Goal: Information Seeking & Learning: Learn about a topic

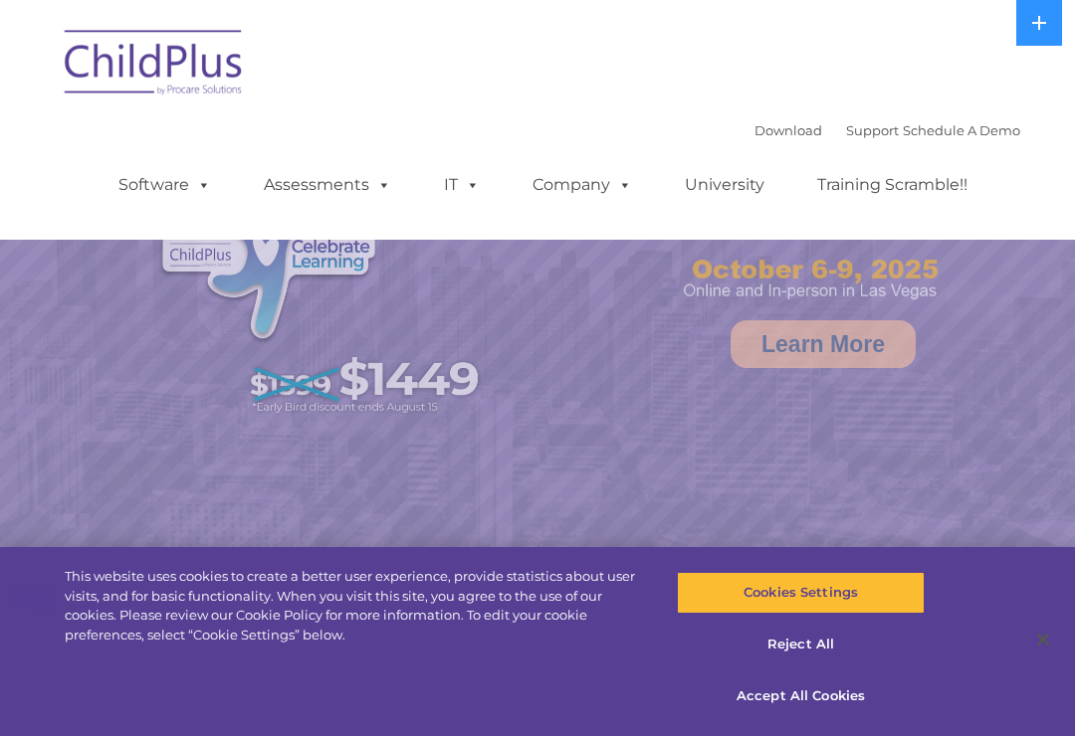
select select "MEDIUM"
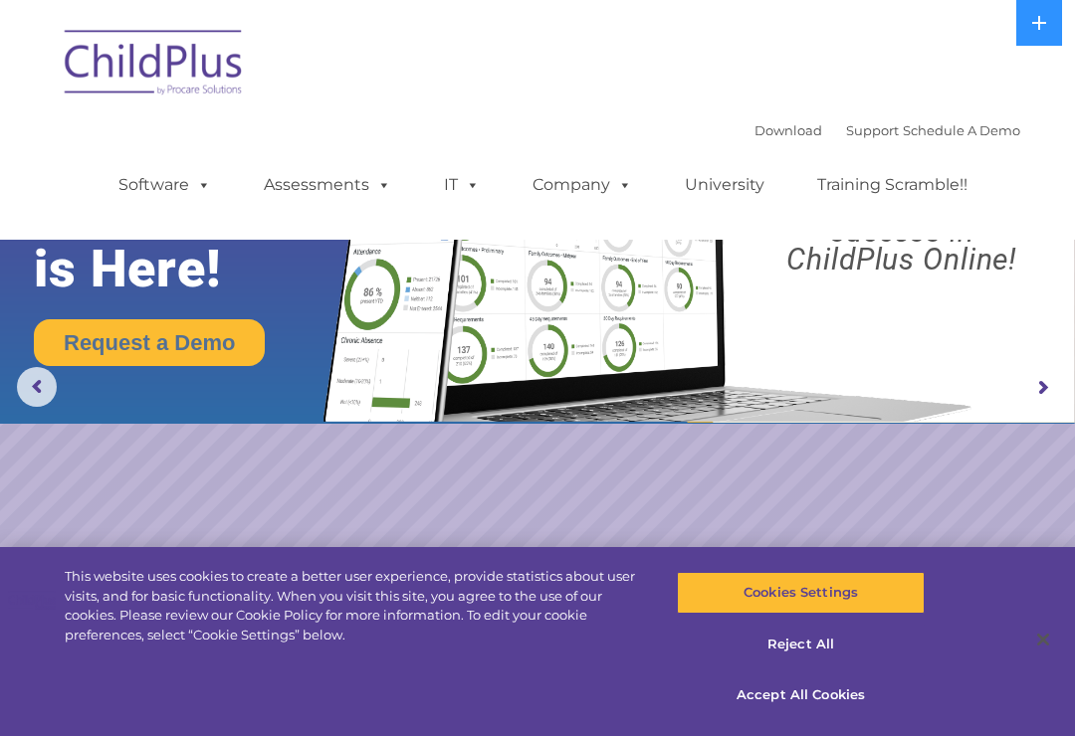
click at [127, 69] on img at bounding box center [154, 65] width 199 height 99
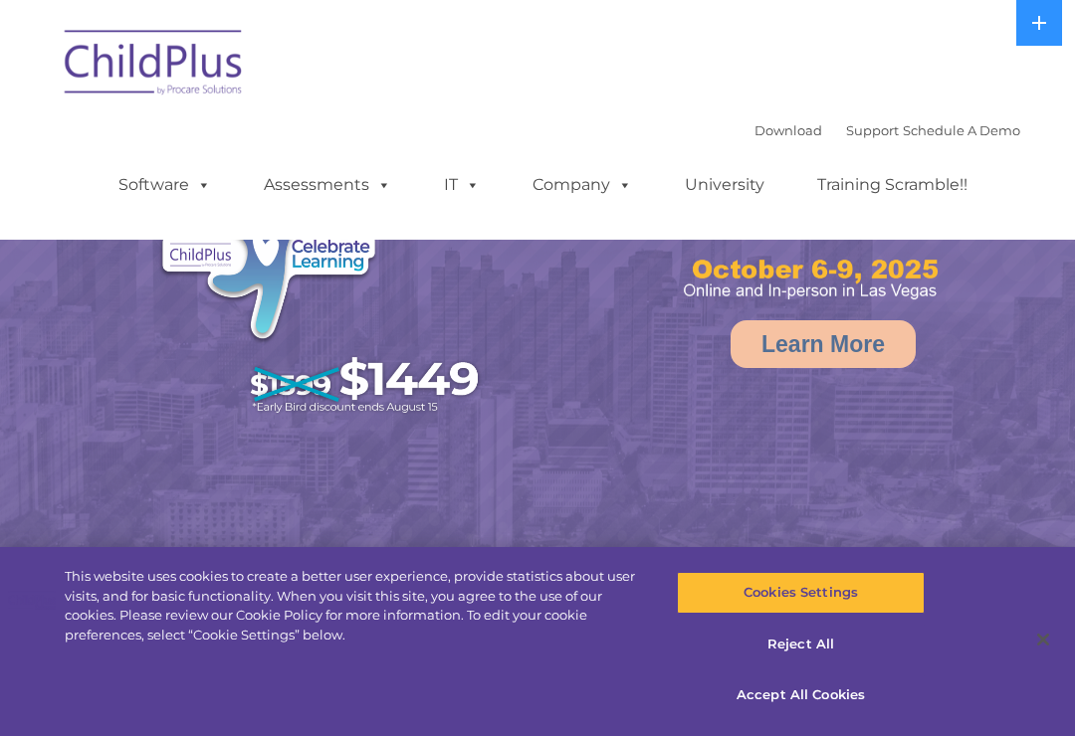
select select "MEDIUM"
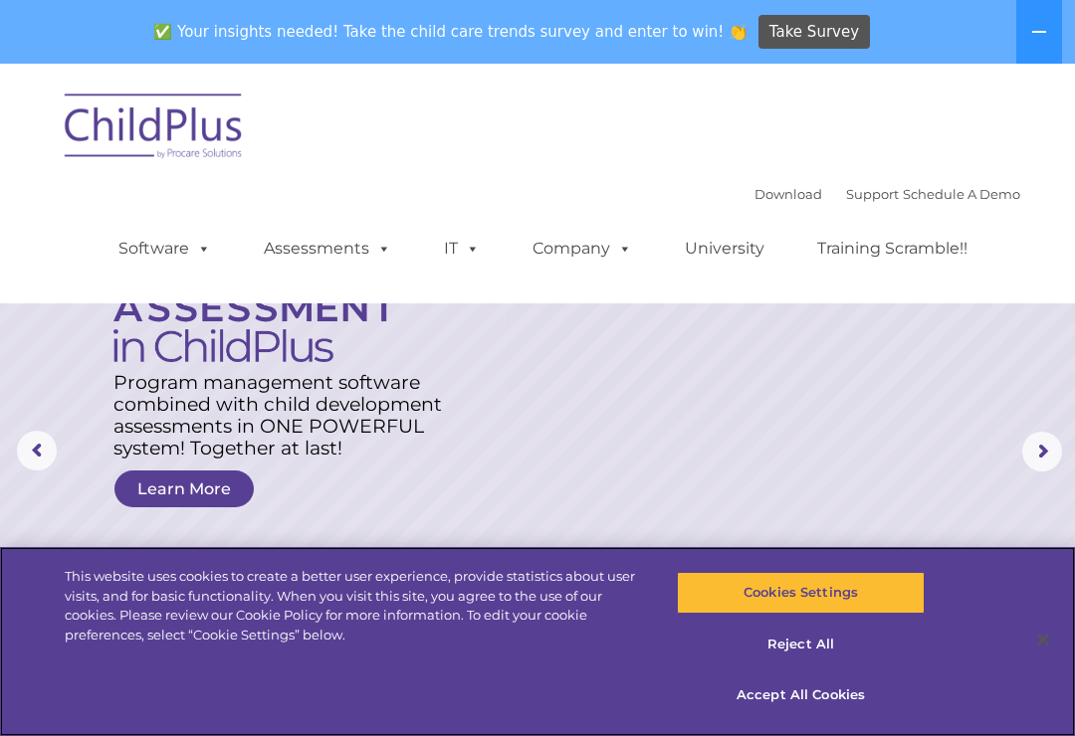
click at [822, 693] on button "Accept All Cookies" at bounding box center [800, 696] width 247 height 42
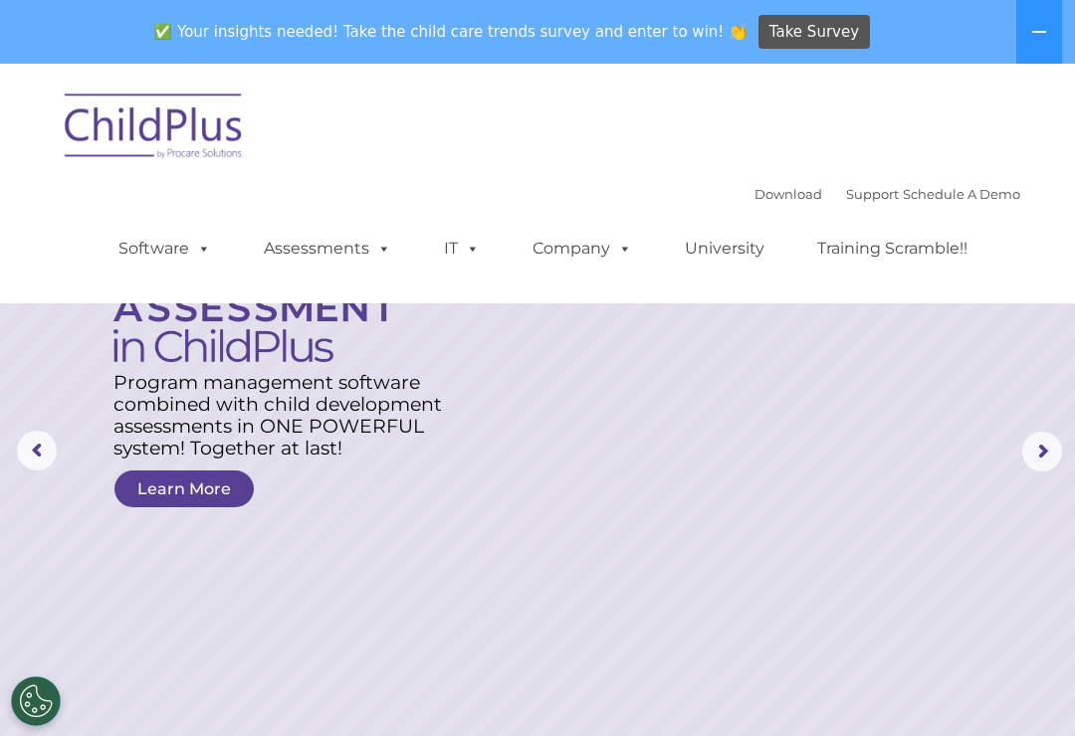
click at [1059, 20] on button at bounding box center [1039, 32] width 46 height 64
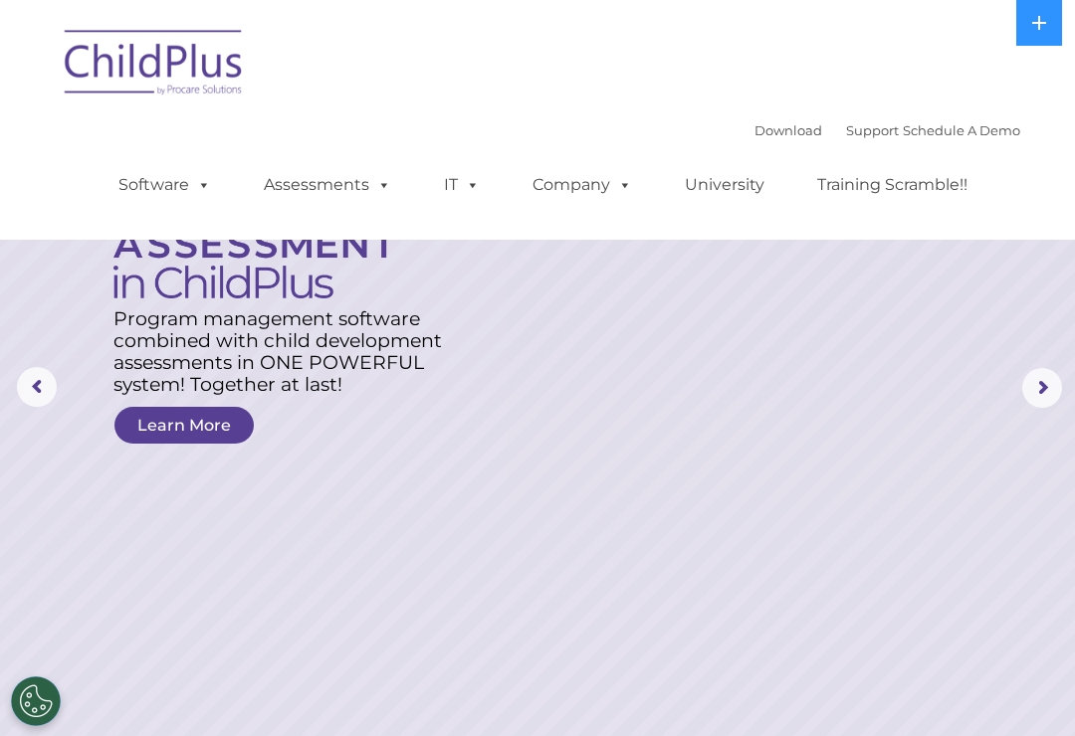
click at [351, 176] on link "Assessments" at bounding box center [327, 185] width 167 height 40
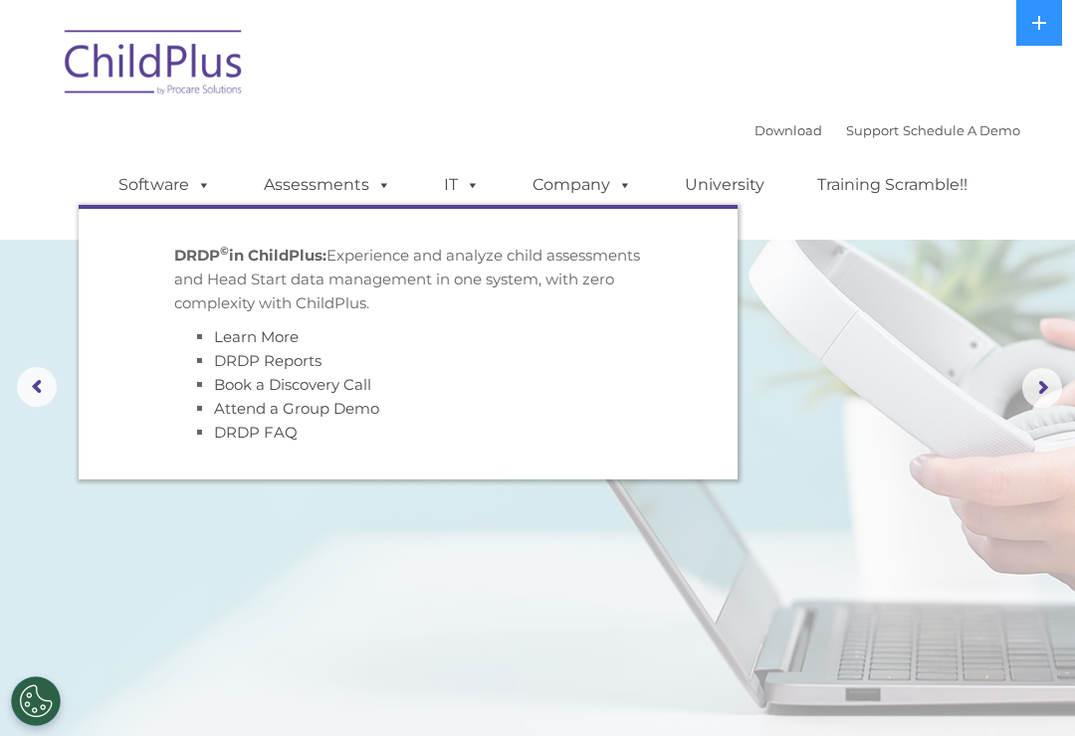
click at [321, 198] on link "Assessments" at bounding box center [327, 185] width 167 height 40
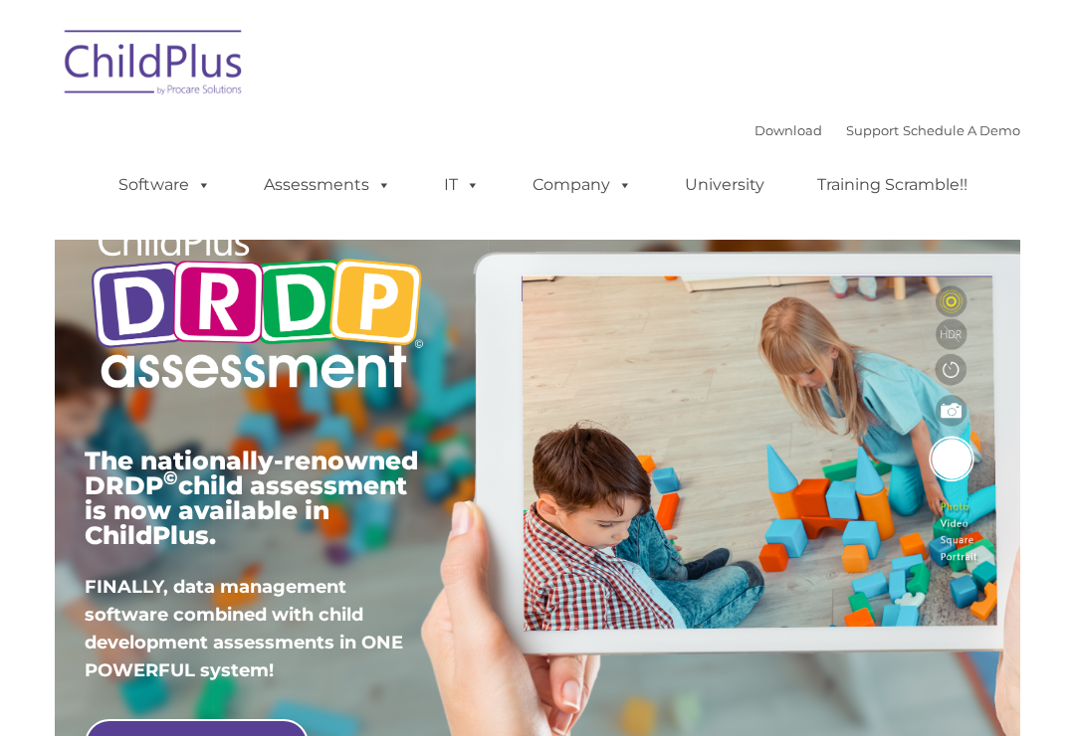
type input ""
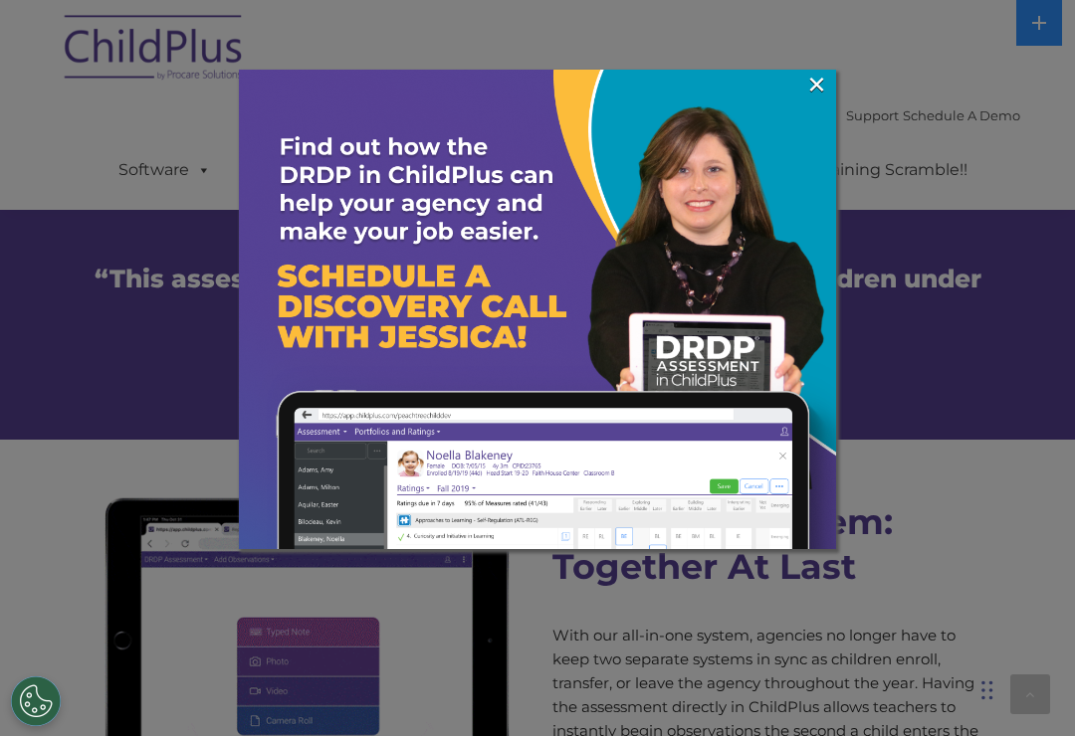
scroll to position [1439, 0]
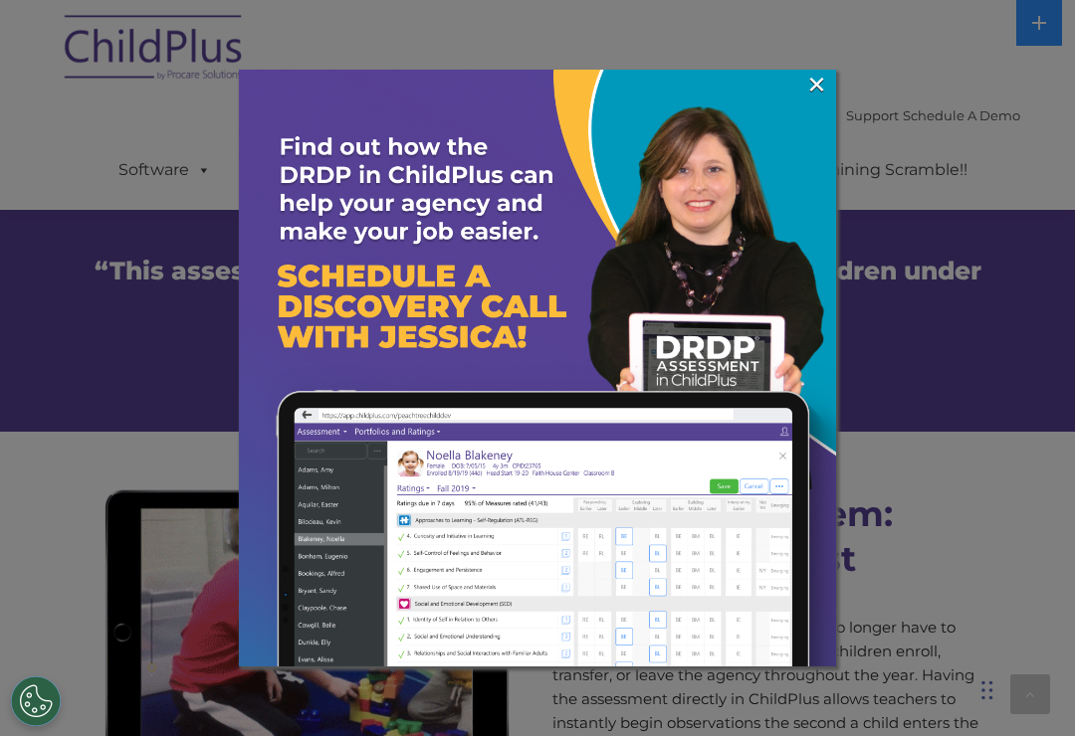
click at [807, 93] on link "×" at bounding box center [816, 85] width 23 height 20
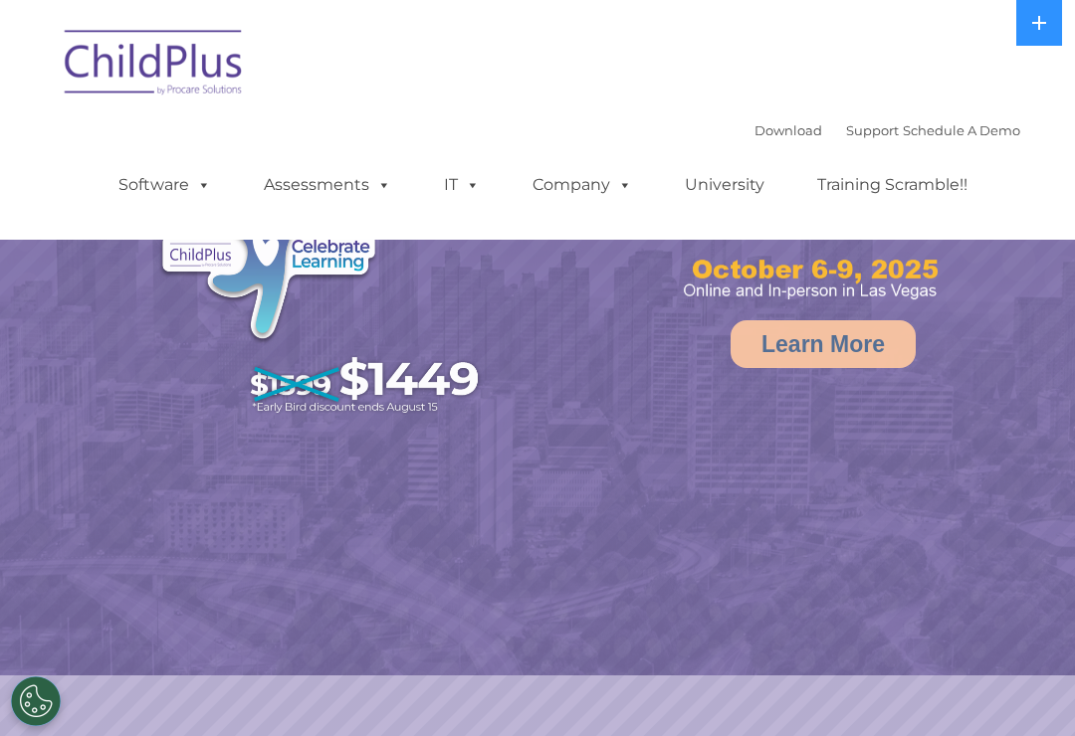
select select "MEDIUM"
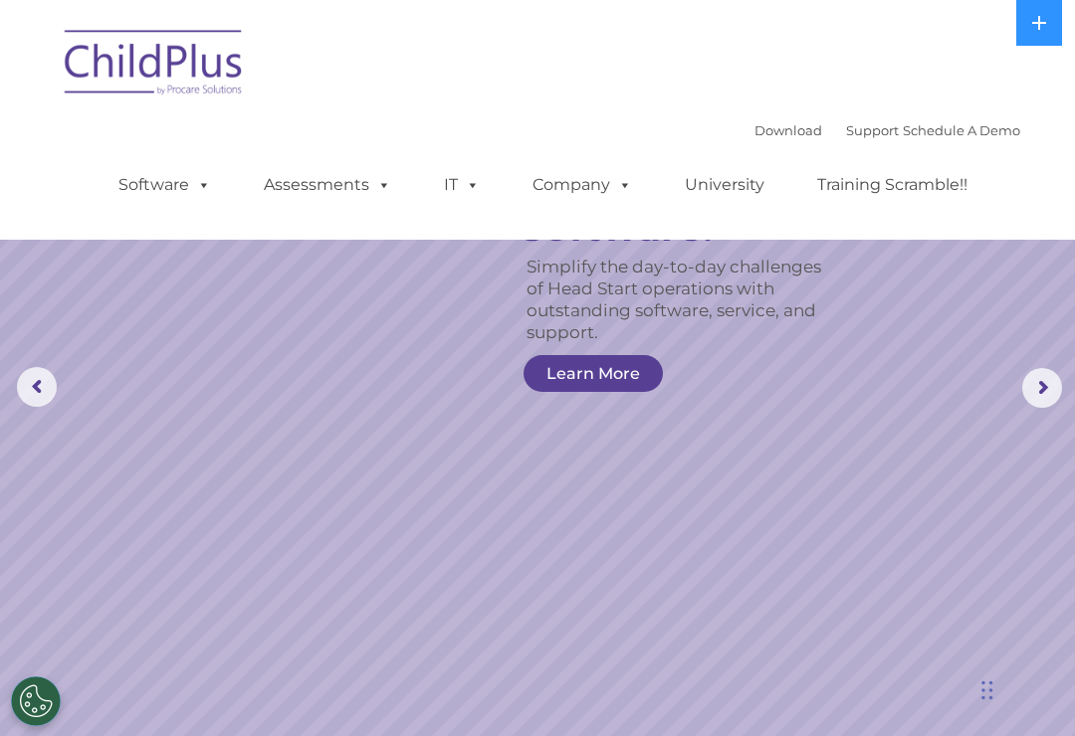
click at [779, 126] on link "Download" at bounding box center [788, 130] width 68 height 16
